Goal: Task Accomplishment & Management: Manage account settings

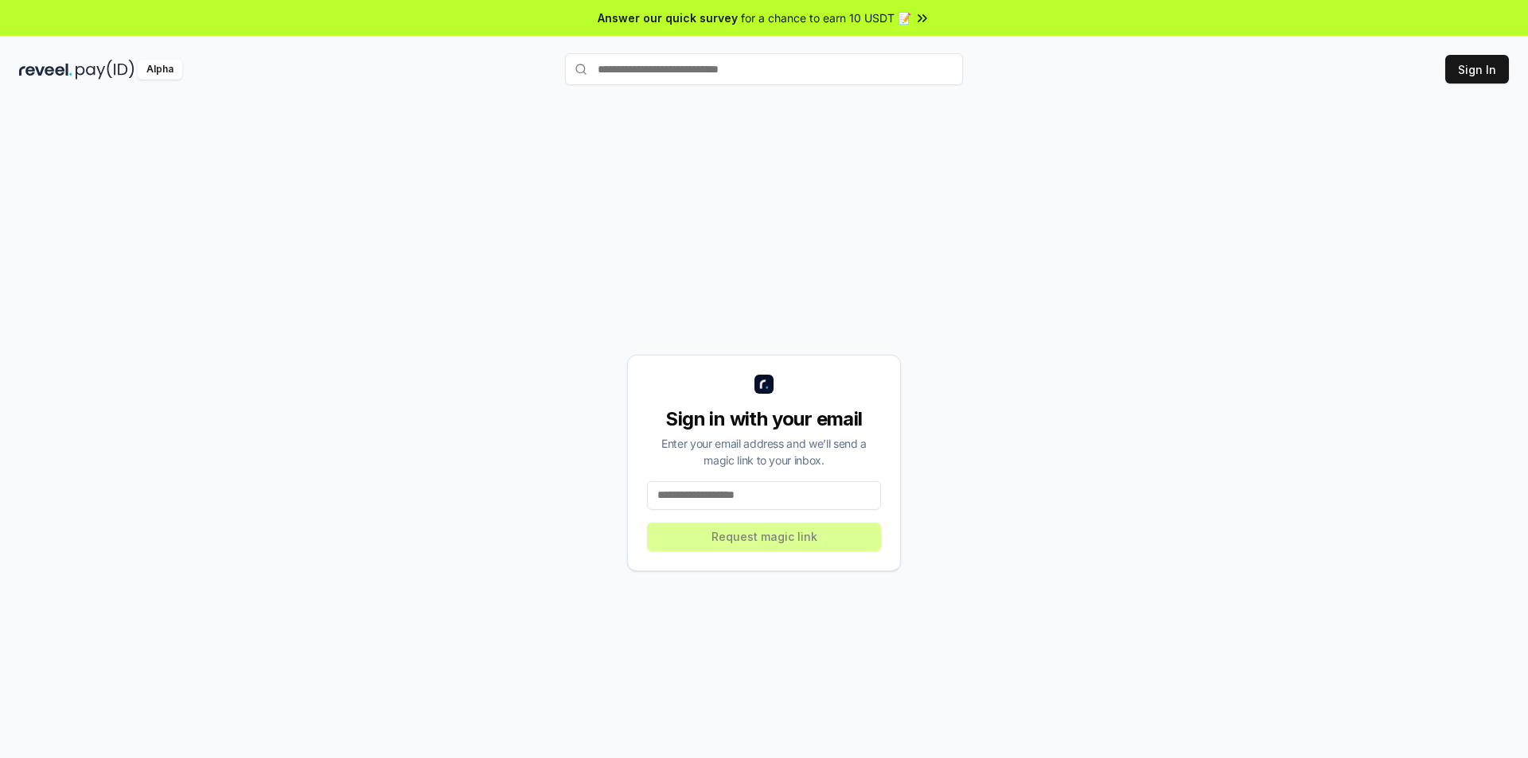
click at [762, 498] on input at bounding box center [764, 495] width 234 height 29
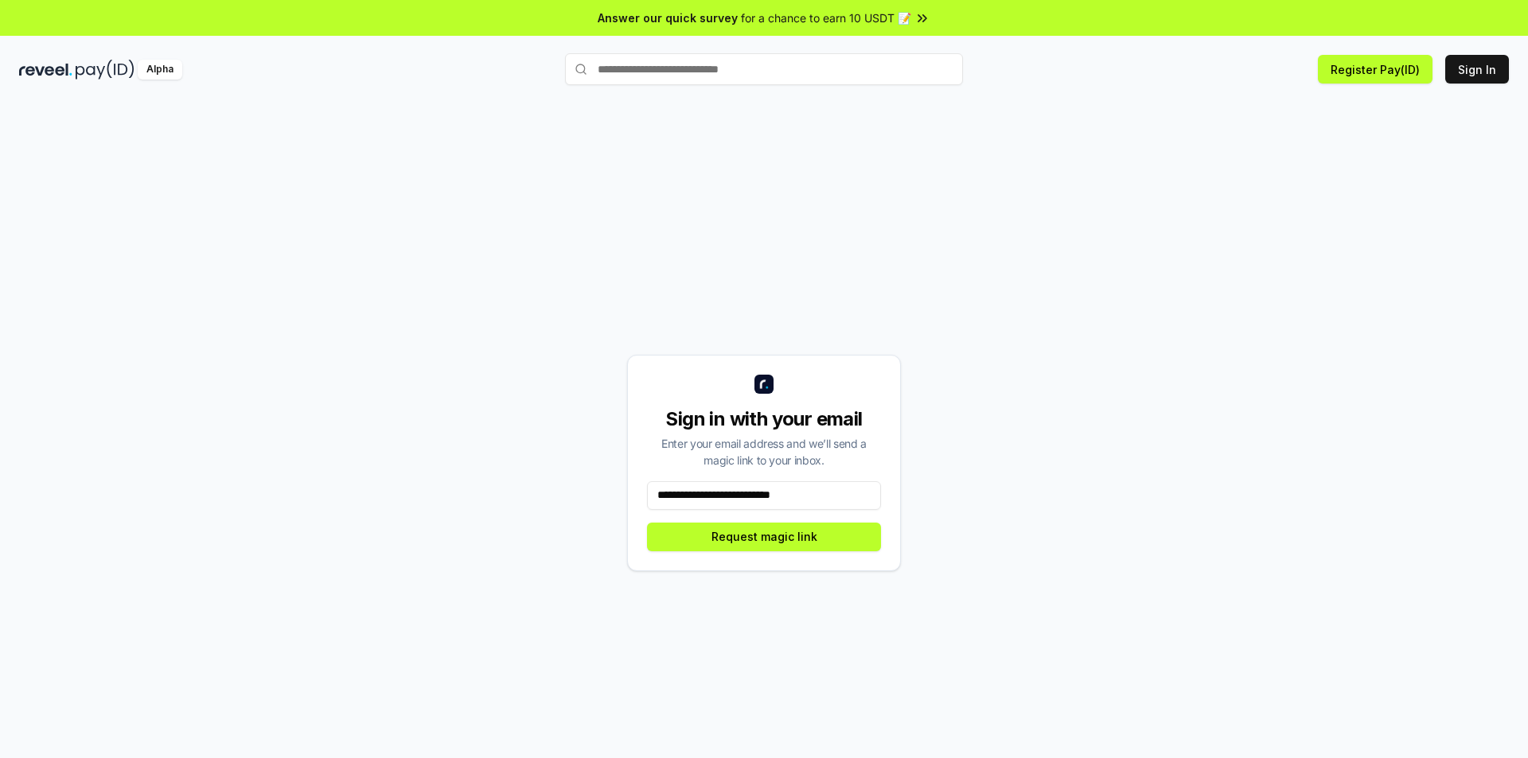
type input "**********"
click at [647, 523] on button "Request magic link" at bounding box center [764, 537] width 234 height 29
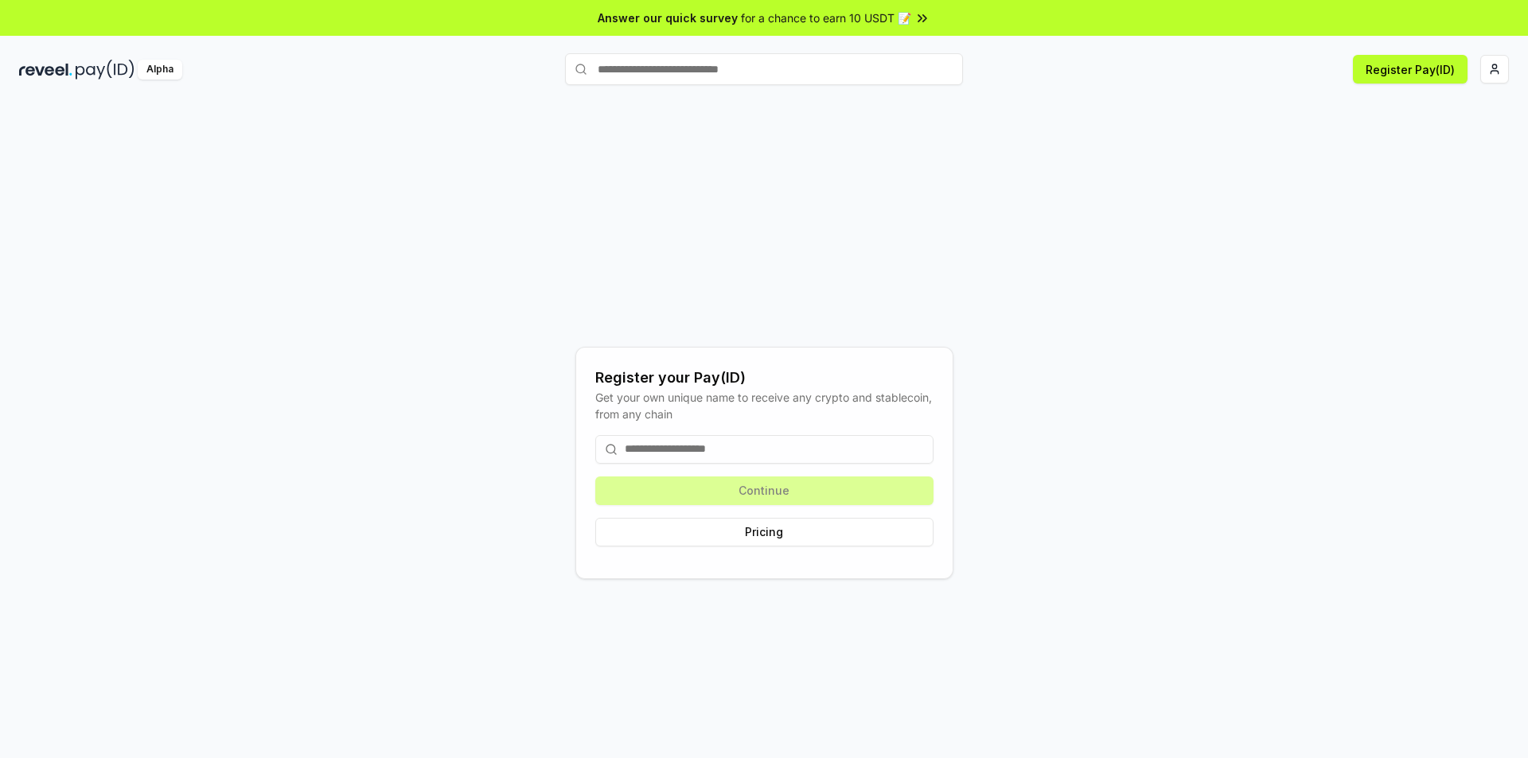
click at [699, 442] on input at bounding box center [764, 449] width 338 height 29
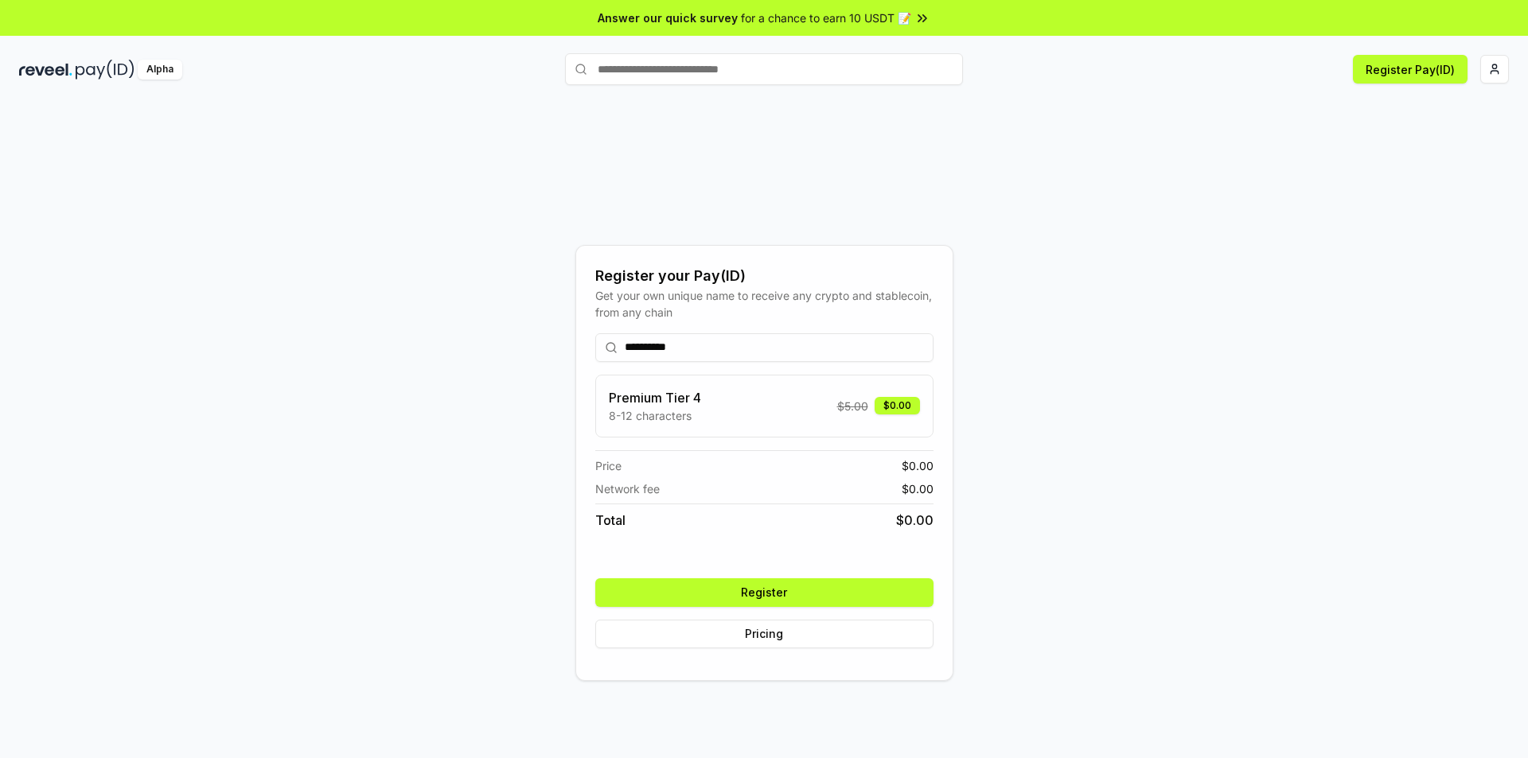
type input "**********"
click at [796, 591] on button "Register" at bounding box center [764, 592] width 338 height 29
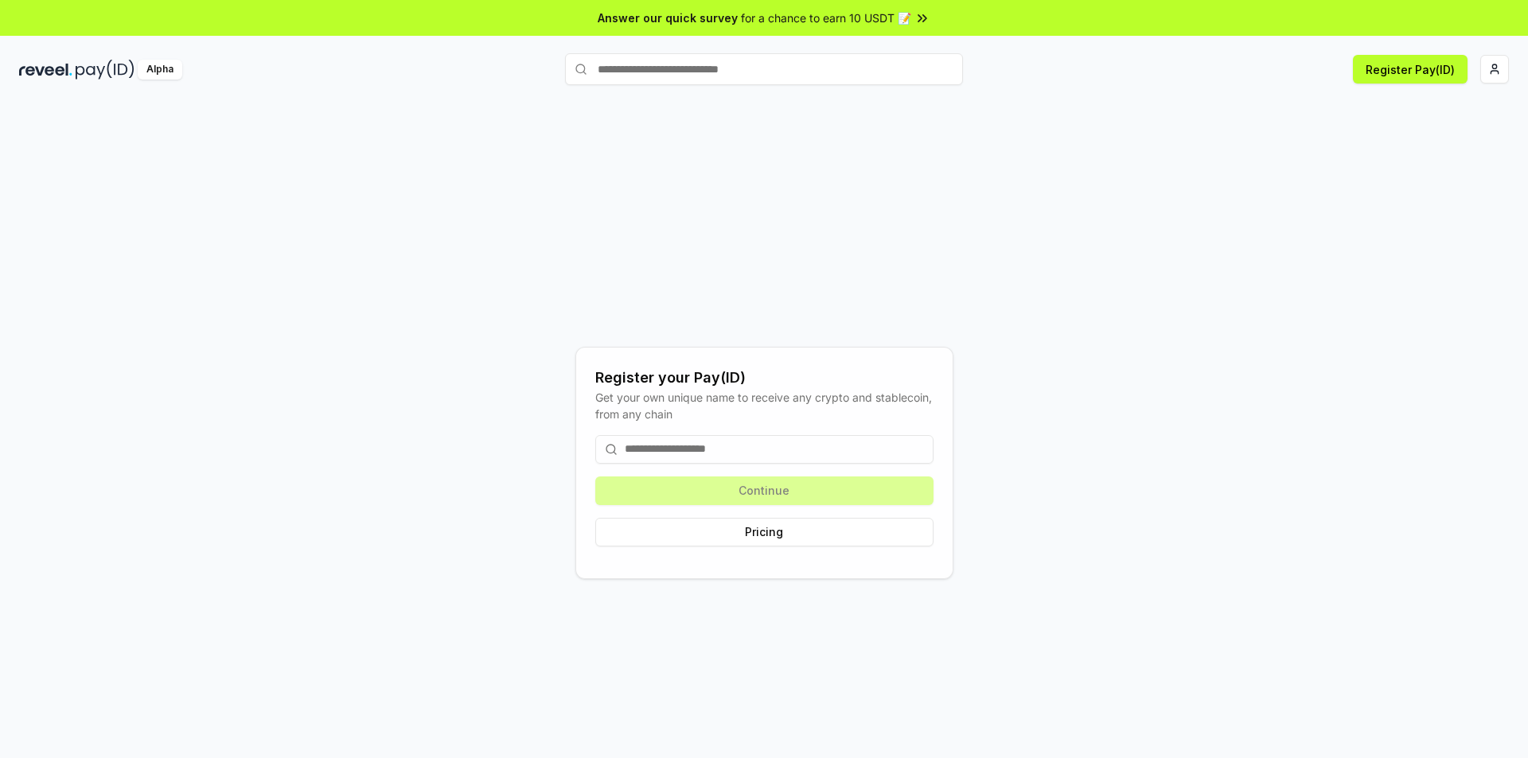
click at [734, 461] on input at bounding box center [764, 449] width 338 height 29
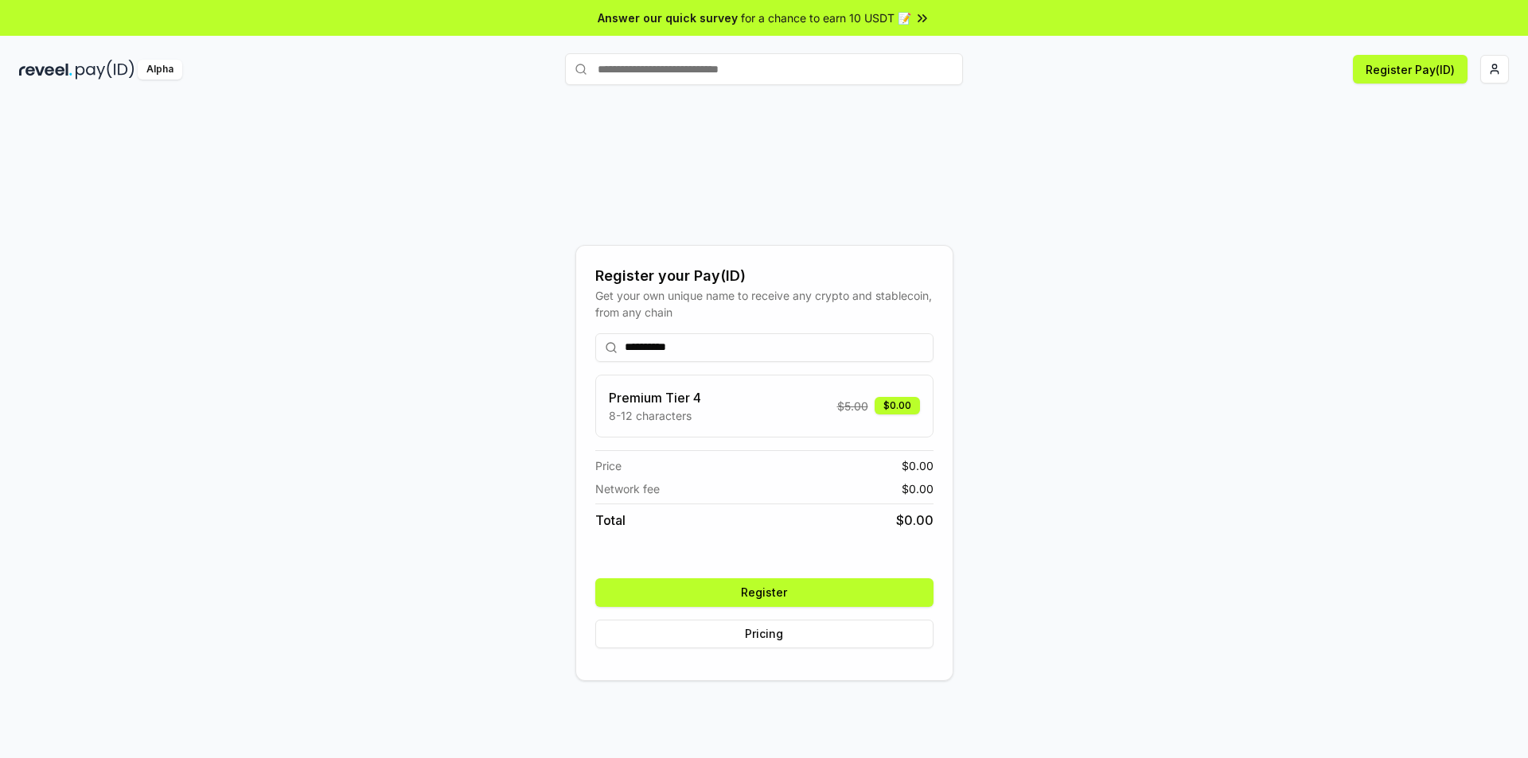
type input "**********"
click at [786, 603] on button "Register" at bounding box center [764, 592] width 338 height 29
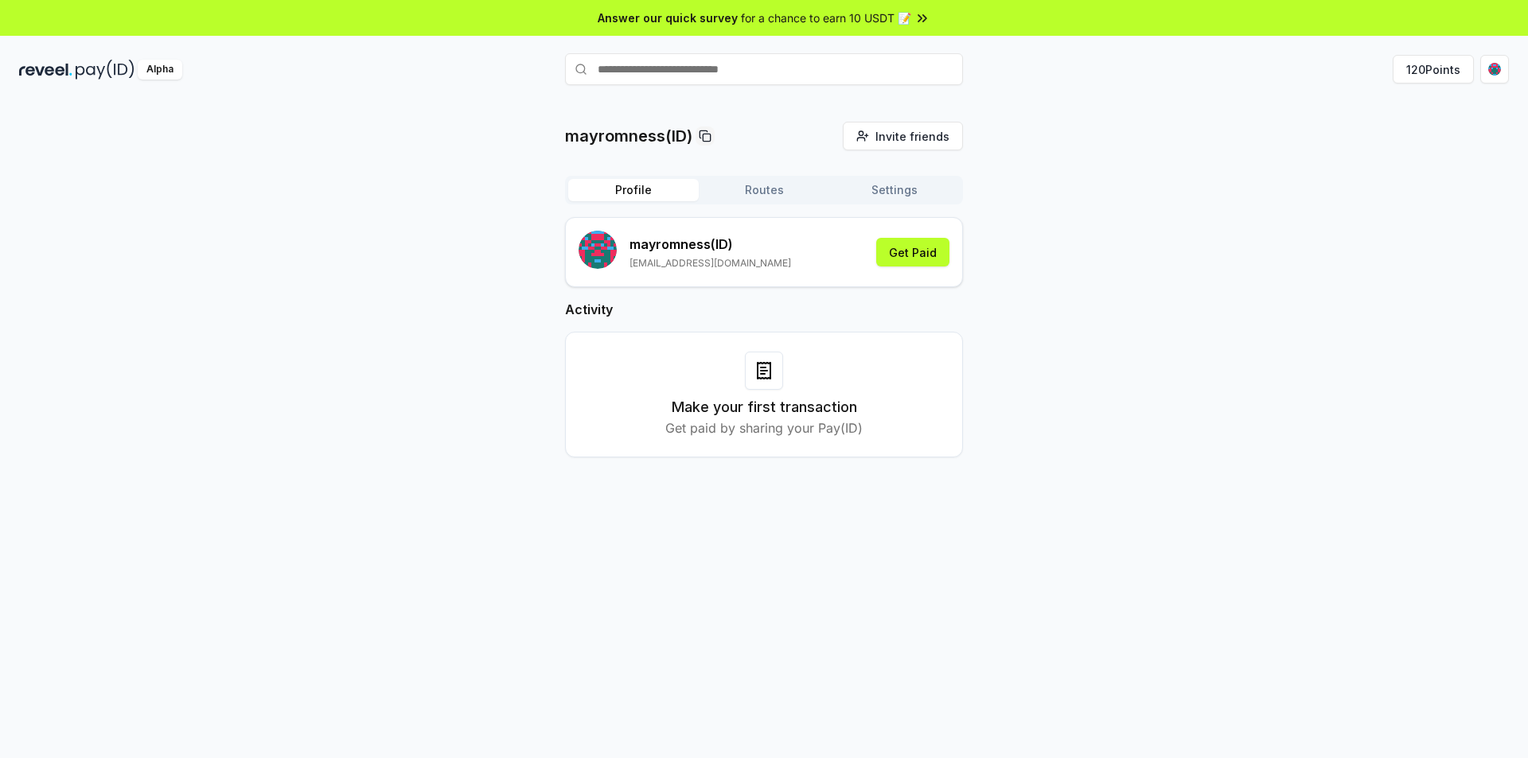
click at [364, 506] on div "mayromness(ID) Invite friends Invite Profile Routes Settings mayromness (ID) [E…" at bounding box center [764, 447] width 1528 height 714
click at [1447, 70] on button "120 Points" at bounding box center [1432, 69] width 81 height 29
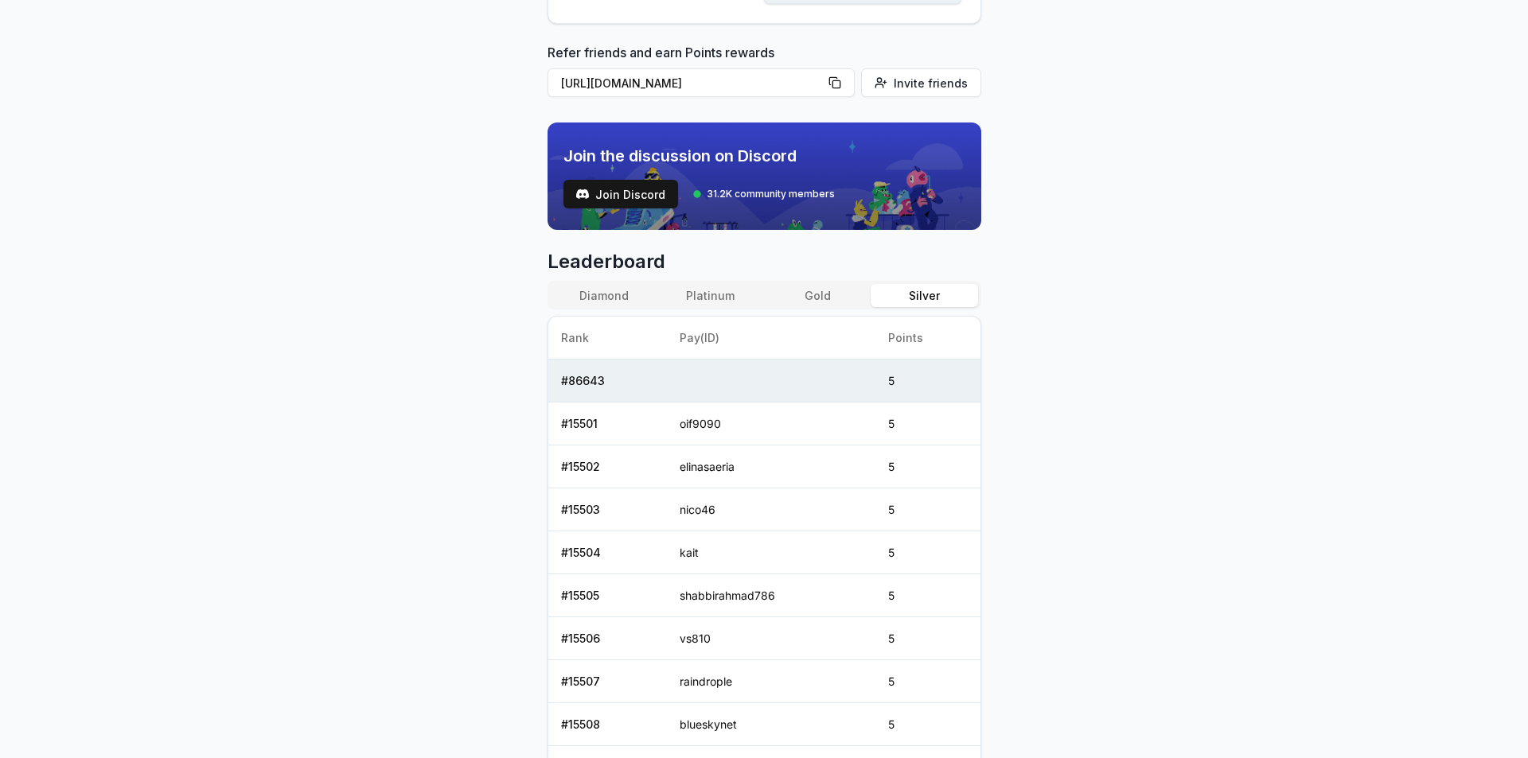
scroll to position [204, 0]
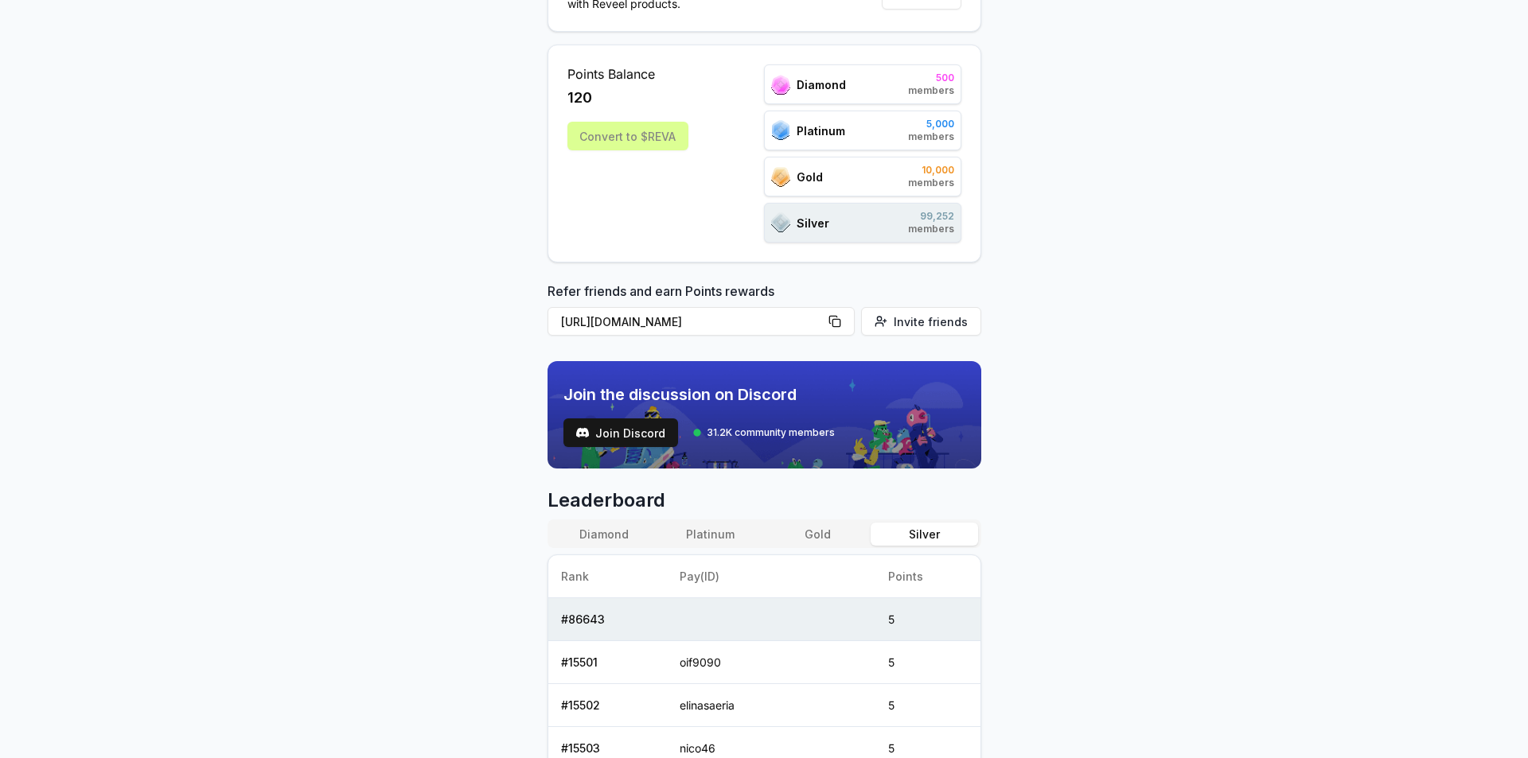
click at [817, 537] on button "Gold" at bounding box center [817, 534] width 107 height 23
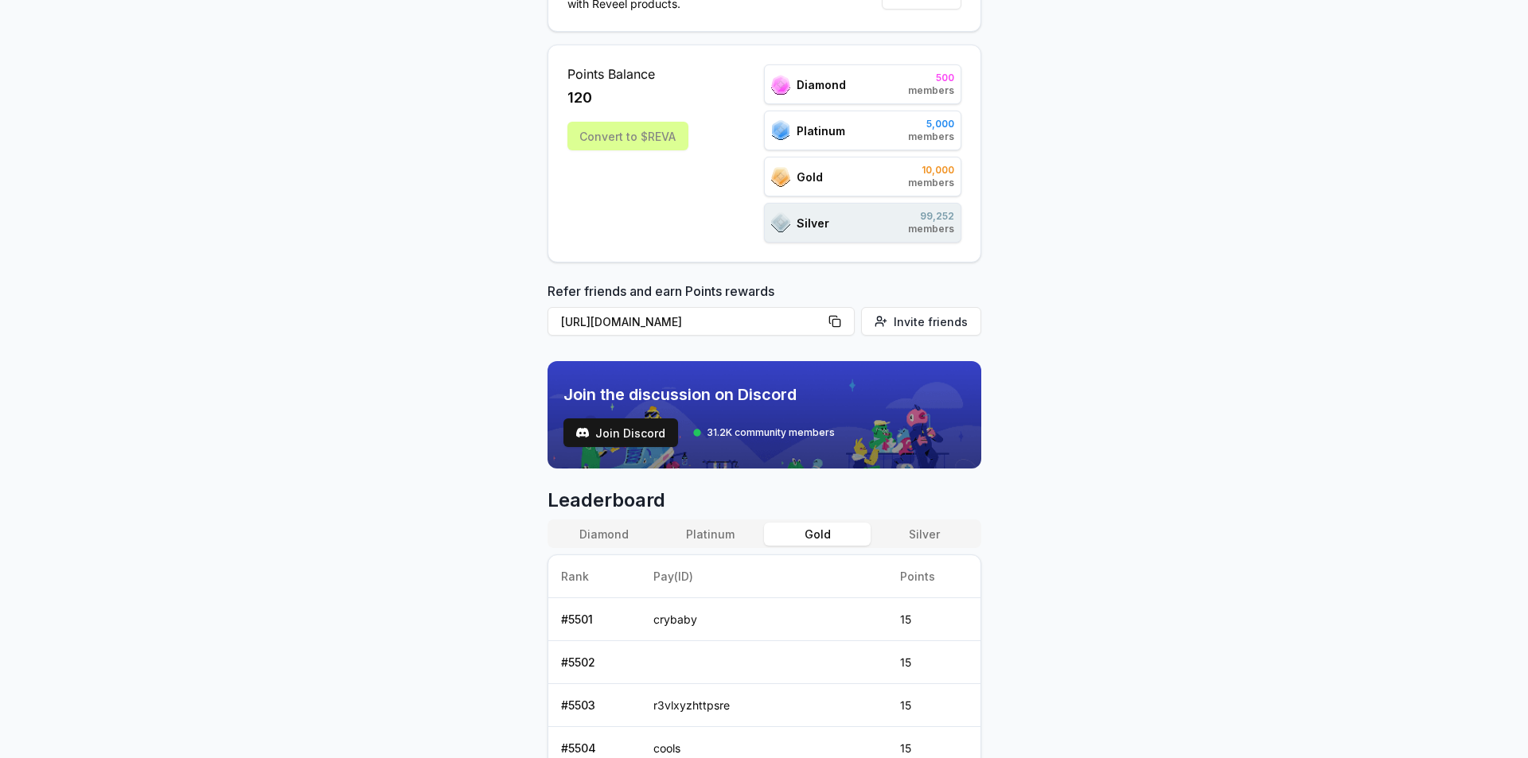
click at [910, 533] on button "Silver" at bounding box center [923, 534] width 107 height 23
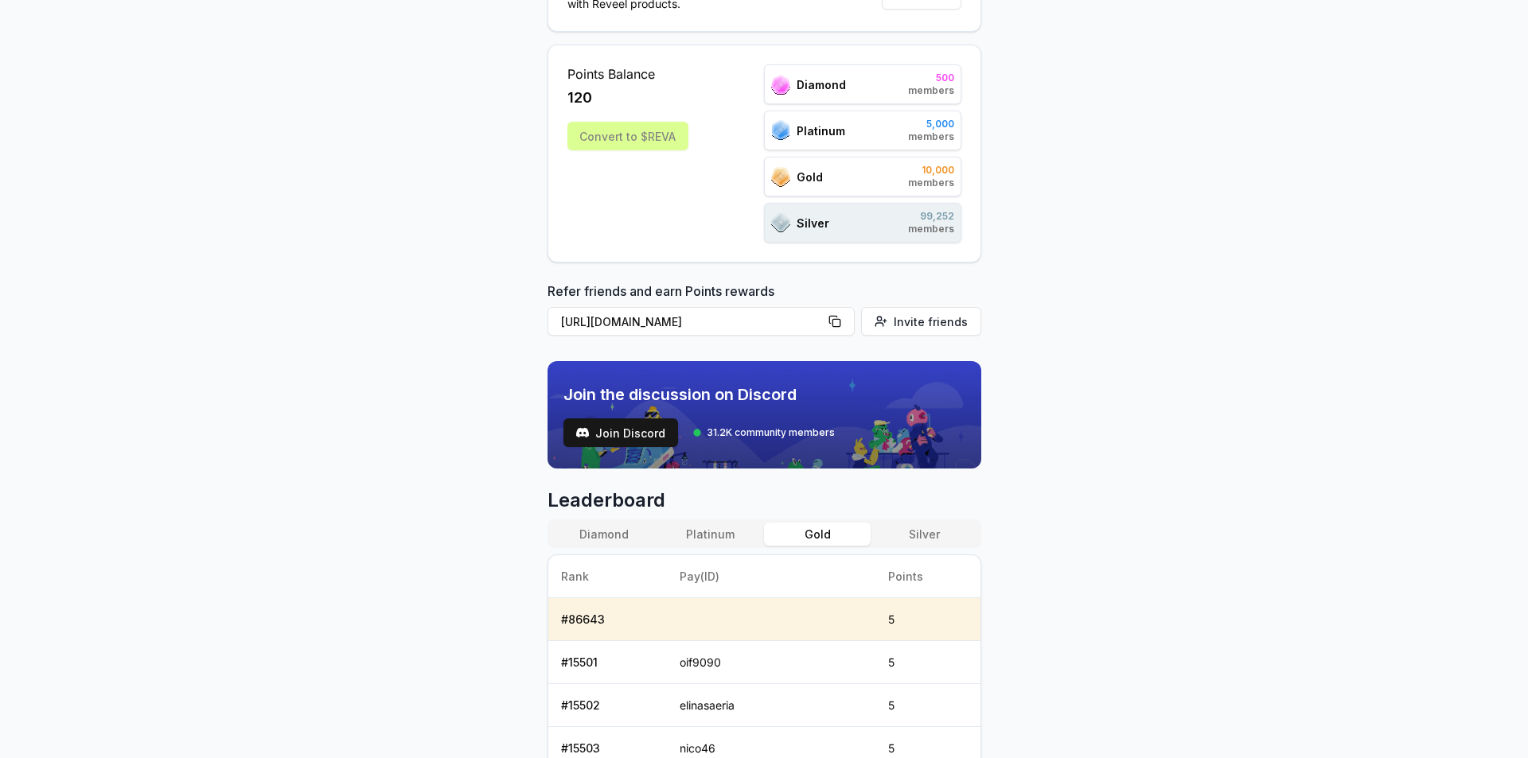
click at [812, 545] on button "Gold" at bounding box center [817, 534] width 107 height 23
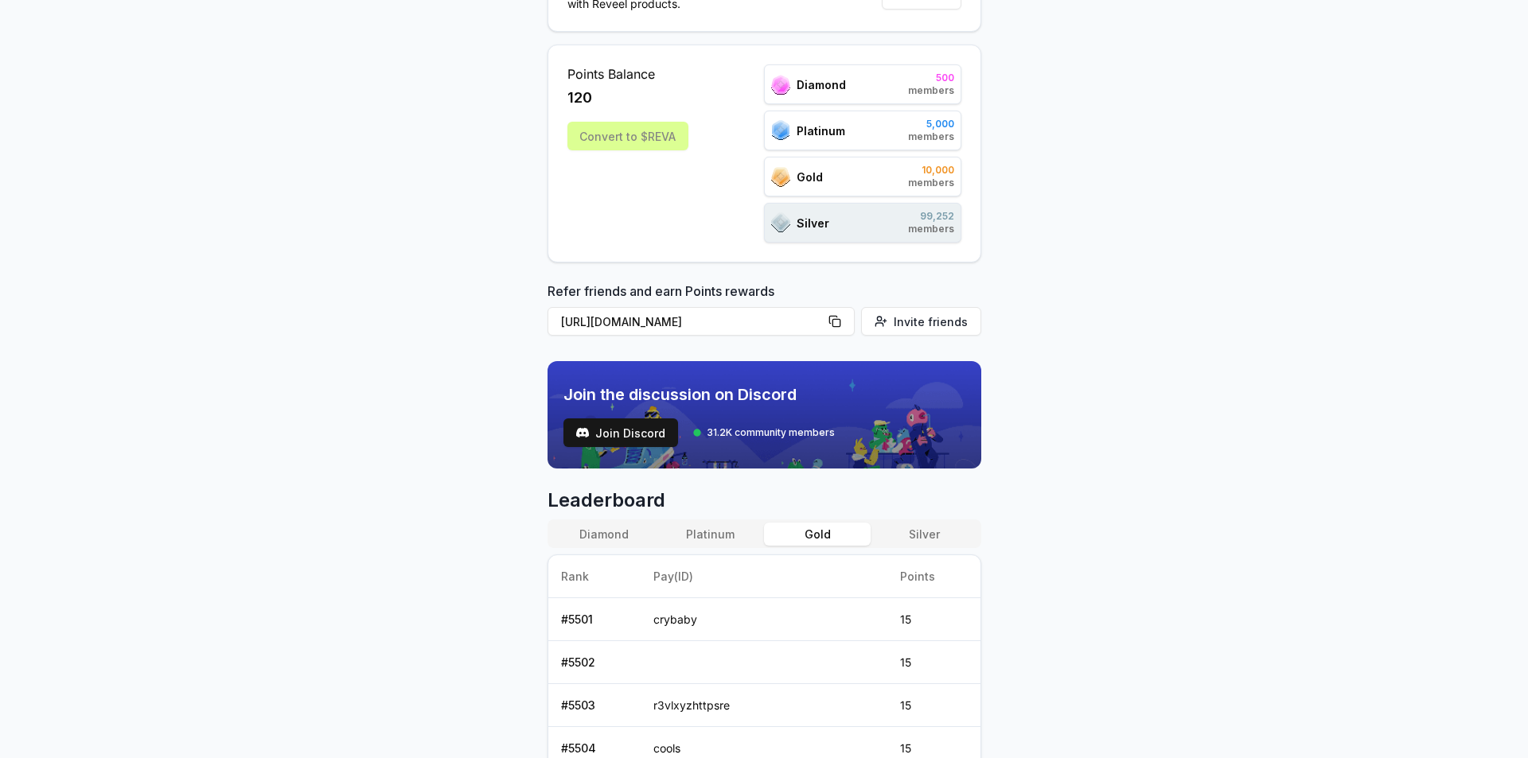
click at [883, 537] on button "Silver" at bounding box center [923, 534] width 107 height 23
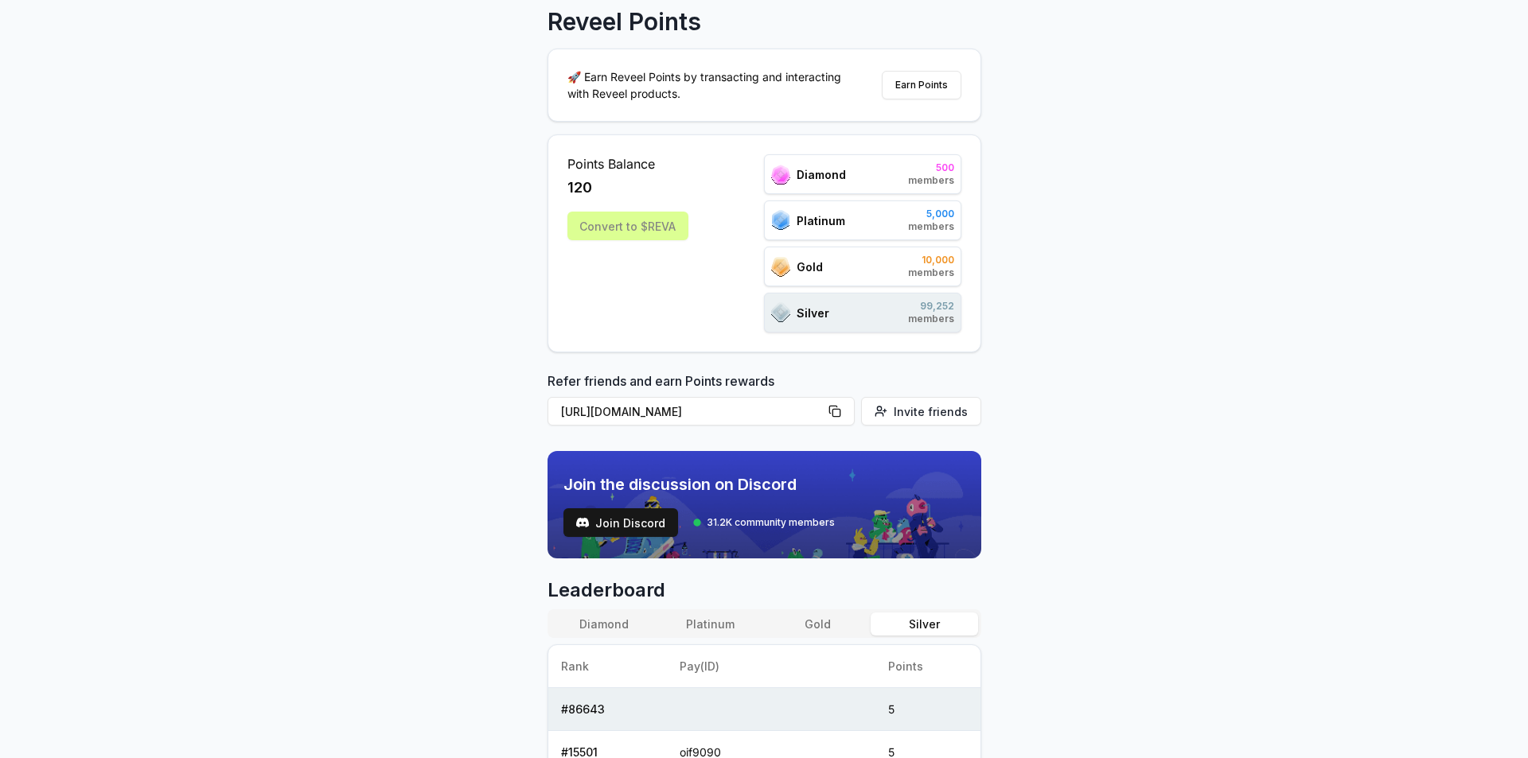
scroll to position [0, 0]
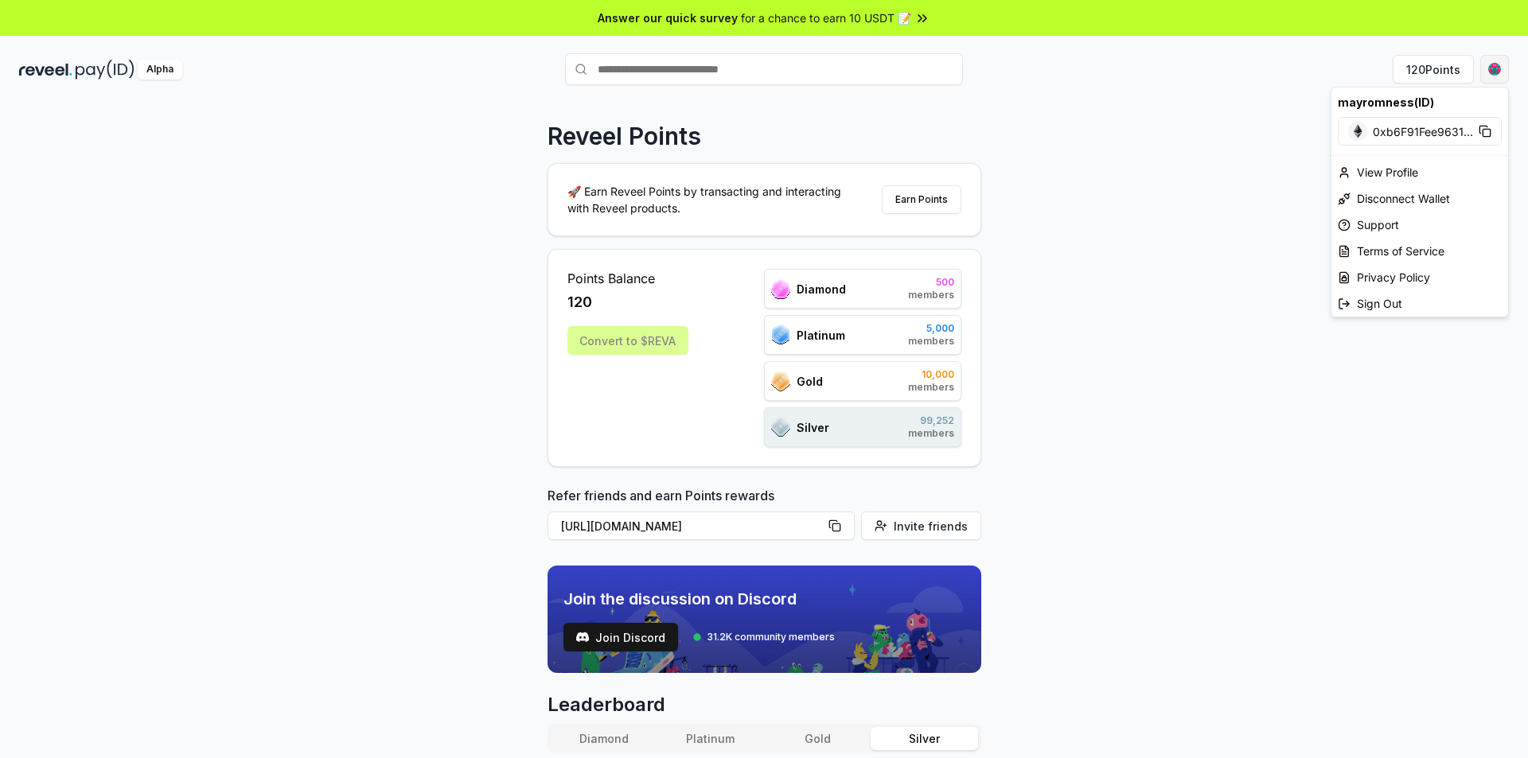
click at [1498, 64] on html "Answer our quick survey for a chance to earn 10 USDT 📝 Alpha 120 Points Reveel …" at bounding box center [764, 379] width 1528 height 758
click at [1397, 298] on div "Sign Out" at bounding box center [1419, 303] width 177 height 26
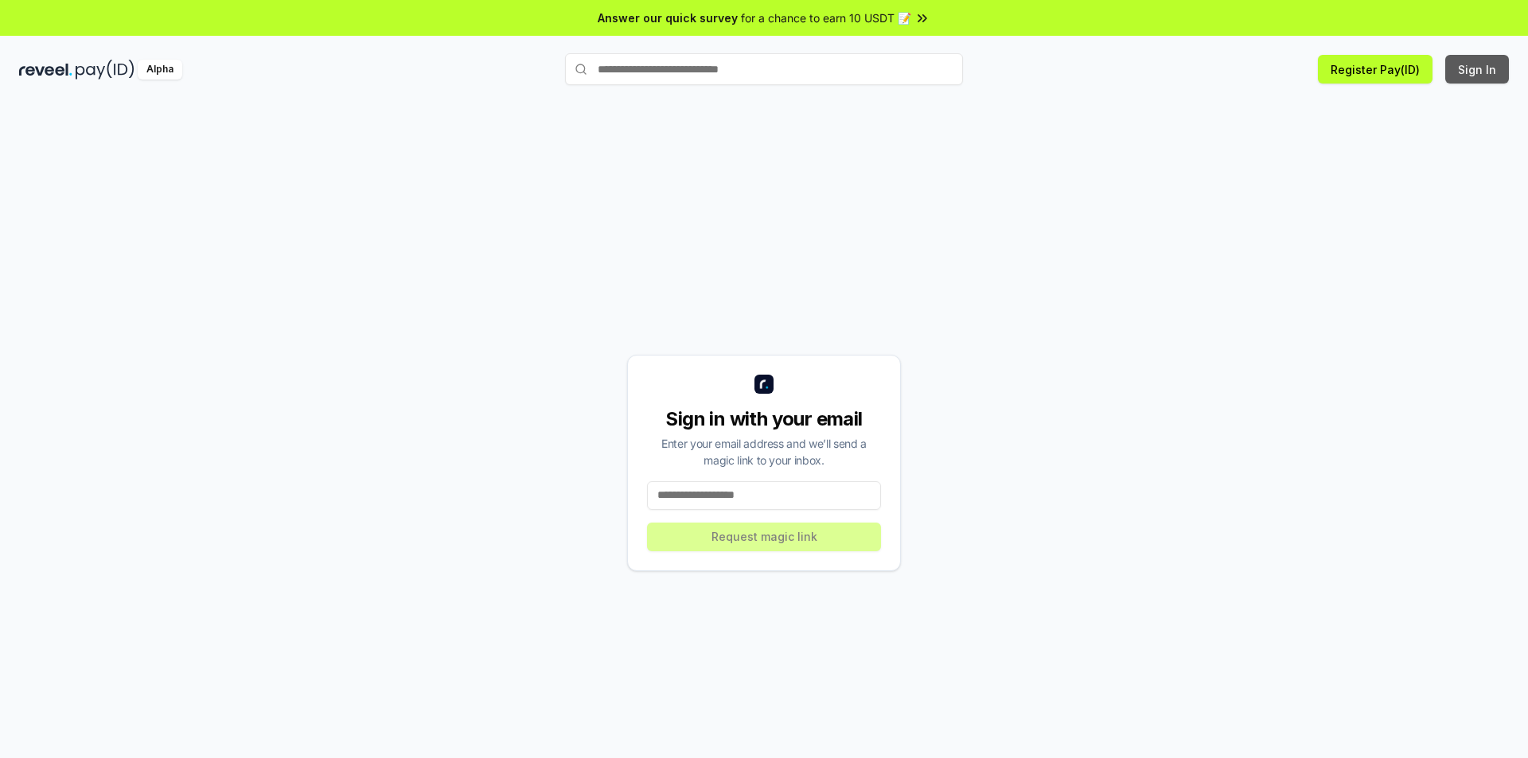
click at [1482, 74] on button "Sign In" at bounding box center [1477, 69] width 64 height 29
click at [1486, 68] on button "Sign In" at bounding box center [1477, 69] width 64 height 29
click at [736, 502] on input at bounding box center [764, 495] width 234 height 29
type input "**"
click at [1427, 75] on button "Register Pay(ID)" at bounding box center [1375, 69] width 115 height 29
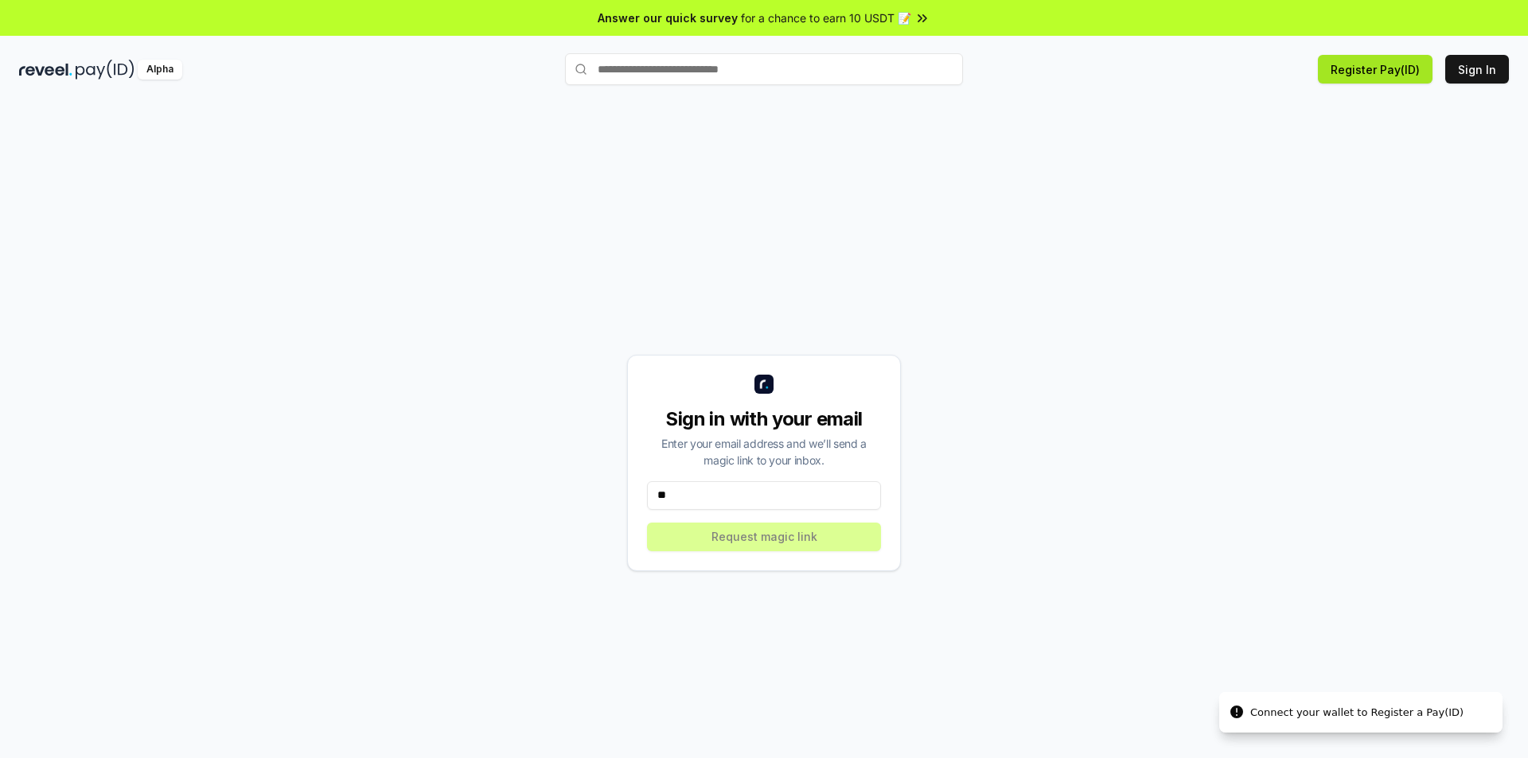
click at [1385, 71] on button "Register Pay(ID)" at bounding box center [1375, 69] width 115 height 29
